Goal: Task Accomplishment & Management: Use online tool/utility

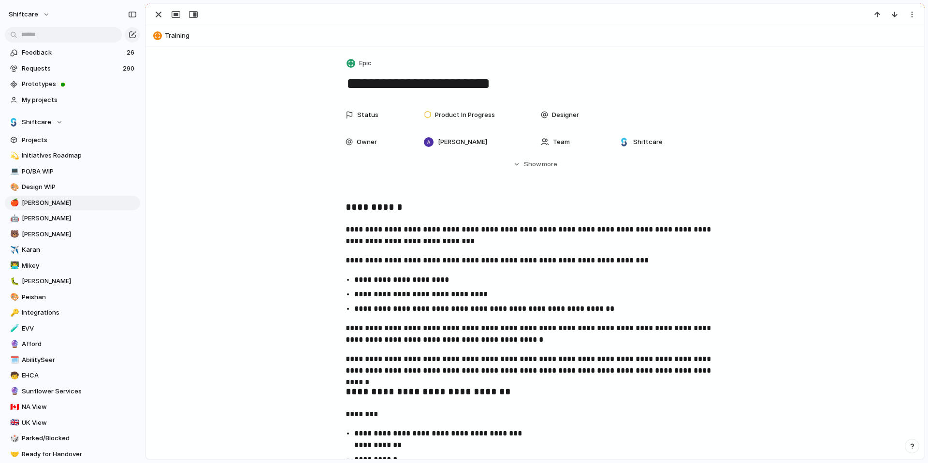
click at [405, 297] on p "**********" at bounding box center [543, 295] width 379 height 12
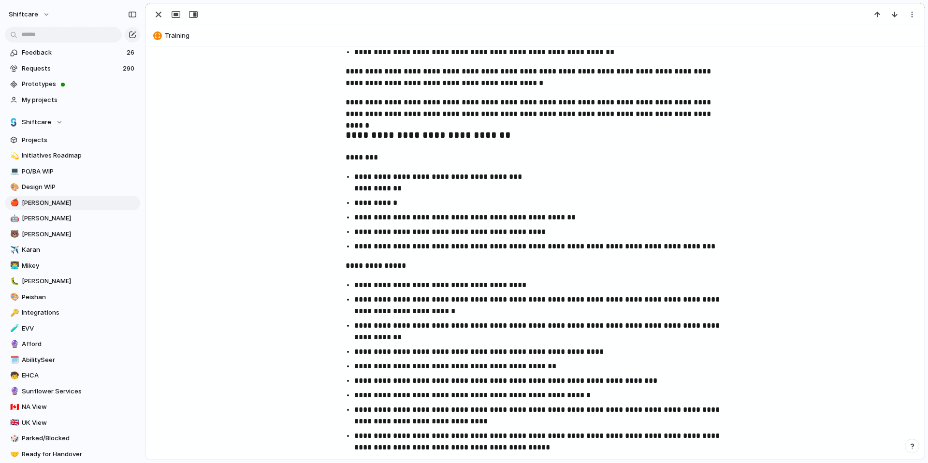
scroll to position [257, 0]
